Goal: Transaction & Acquisition: Book appointment/travel/reservation

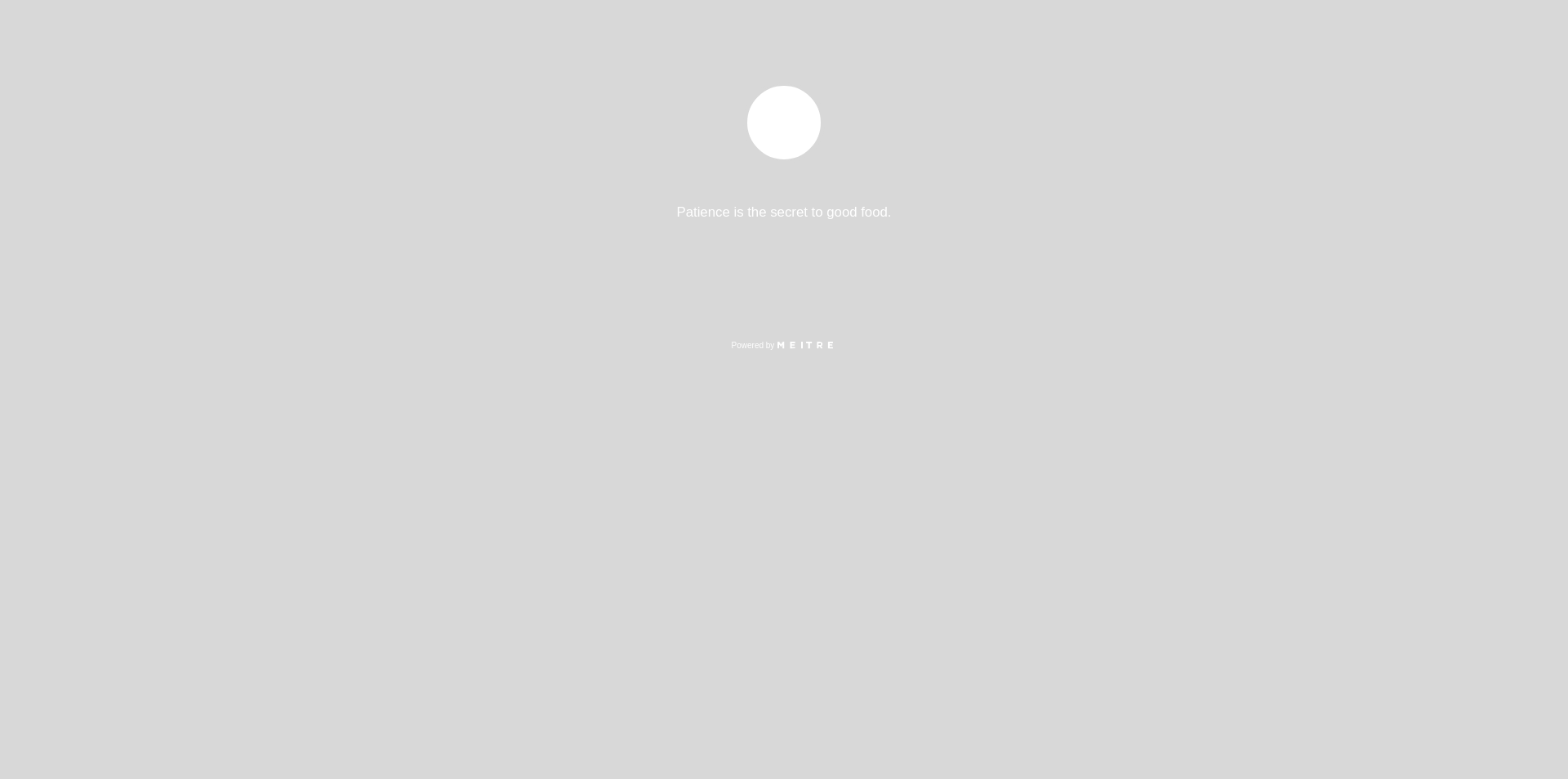
select select "es"
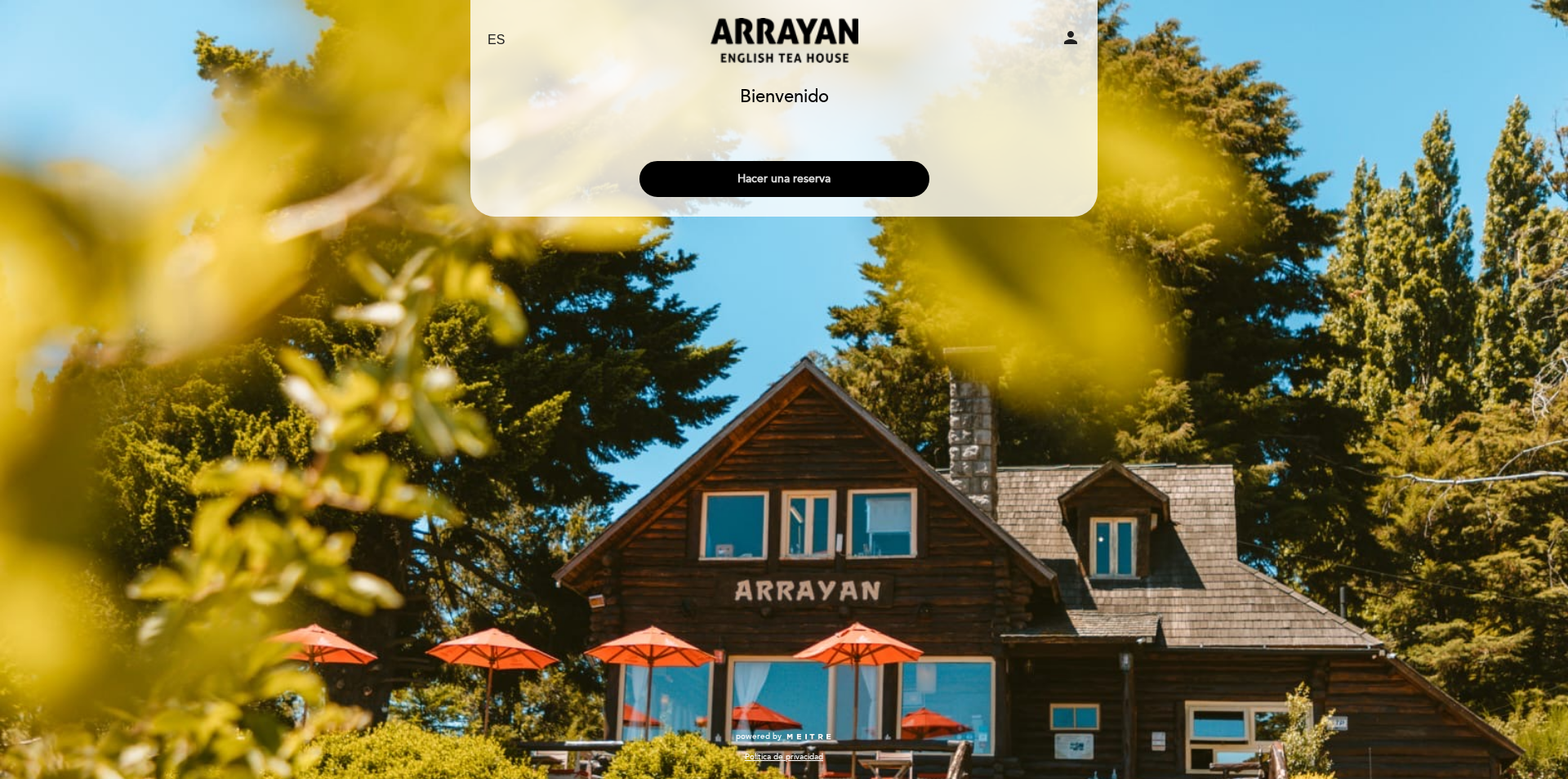
click at [791, 174] on button "Hacer una reserva" at bounding box center [784, 178] width 290 height 36
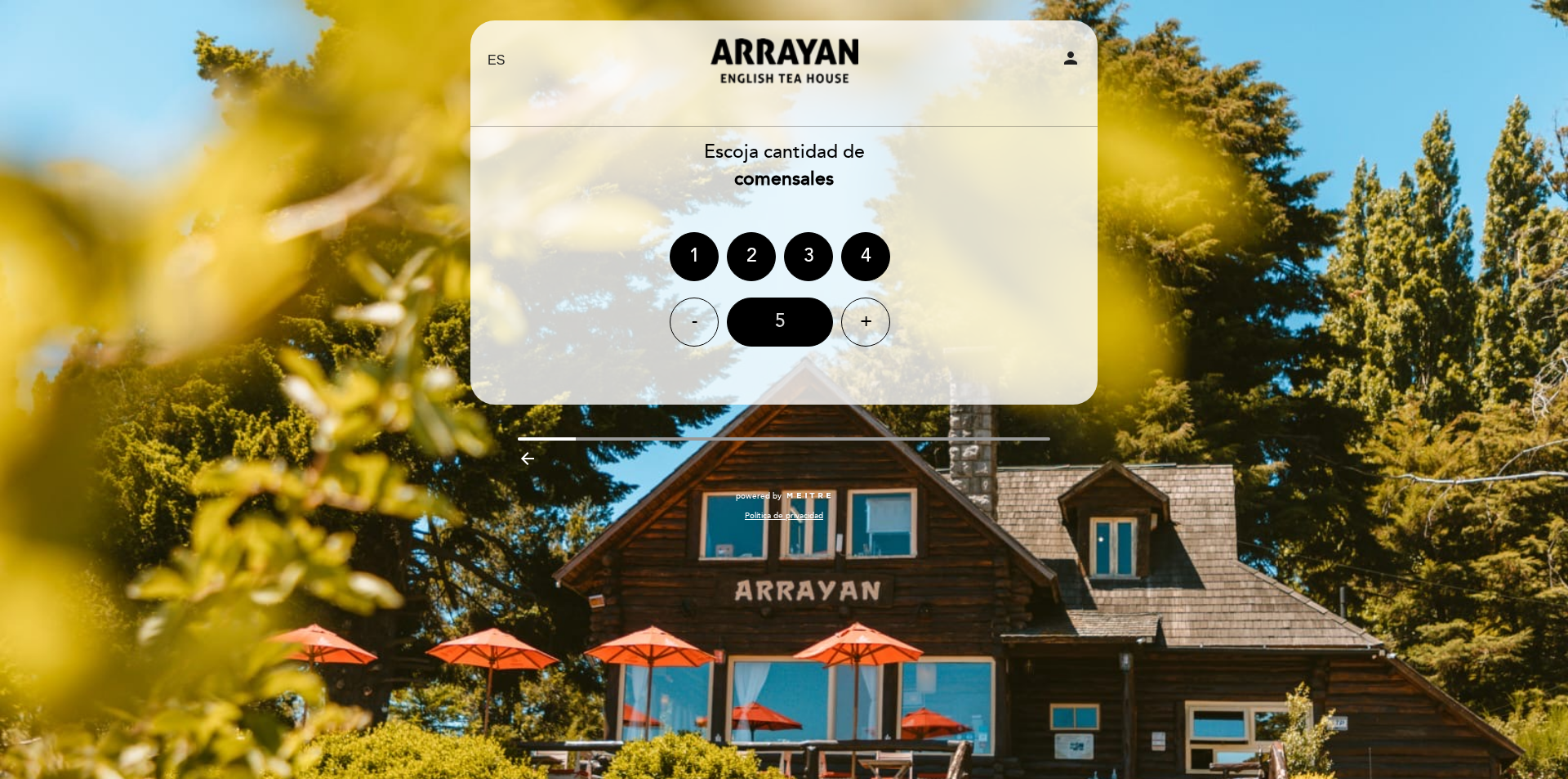
click at [787, 317] on div "5" at bounding box center [780, 322] width 106 height 49
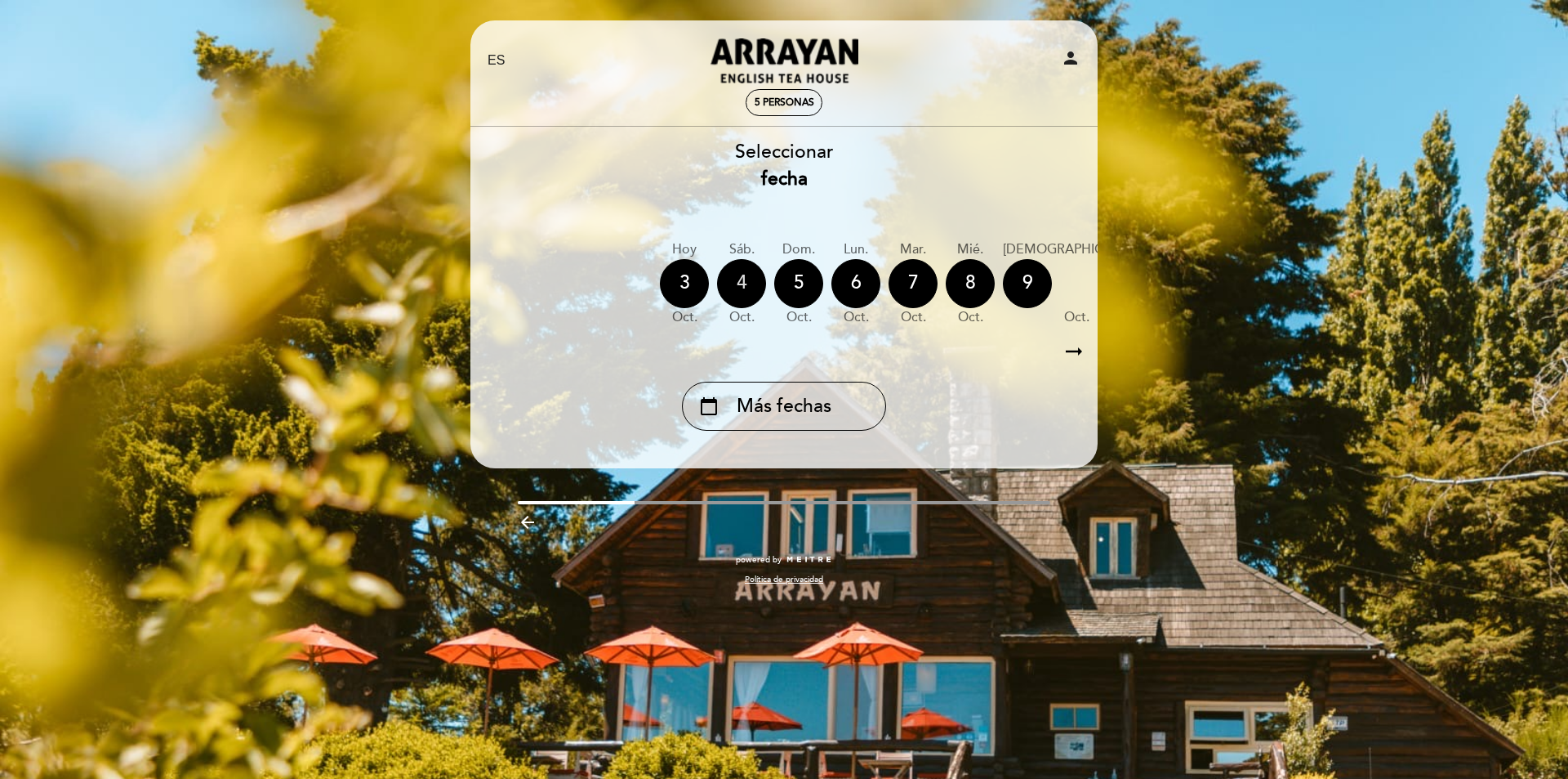
click at [746, 281] on div "4" at bounding box center [741, 284] width 49 height 49
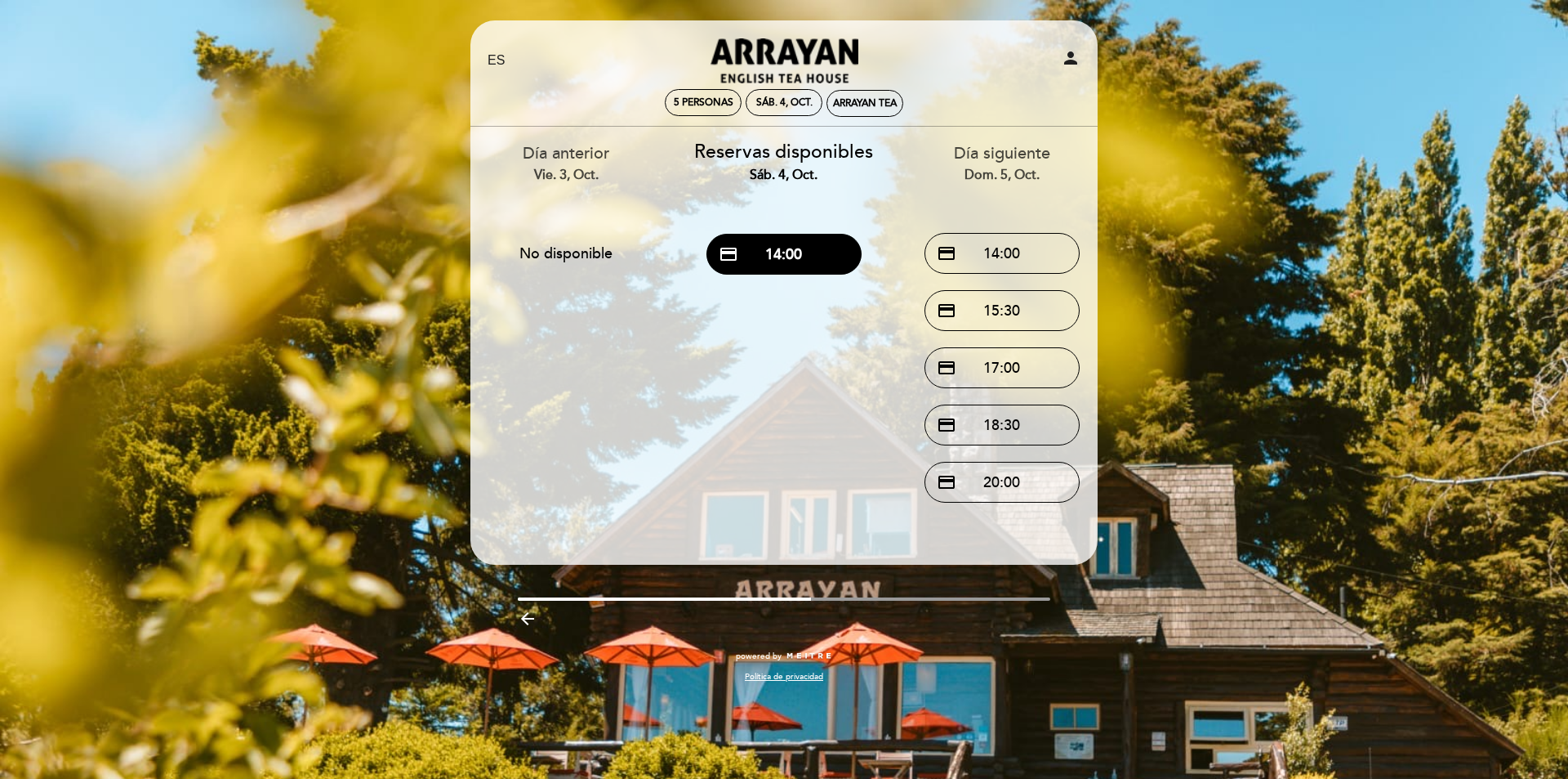
click at [1013, 158] on div "Día siguiente dom. 5, oct." at bounding box center [1002, 163] width 193 height 42
drag, startPoint x: 1049, startPoint y: 157, endPoint x: 867, endPoint y: 100, distance: 190.7
click at [867, 100] on div "ARRAYAN TEA" at bounding box center [864, 104] width 64 height 12
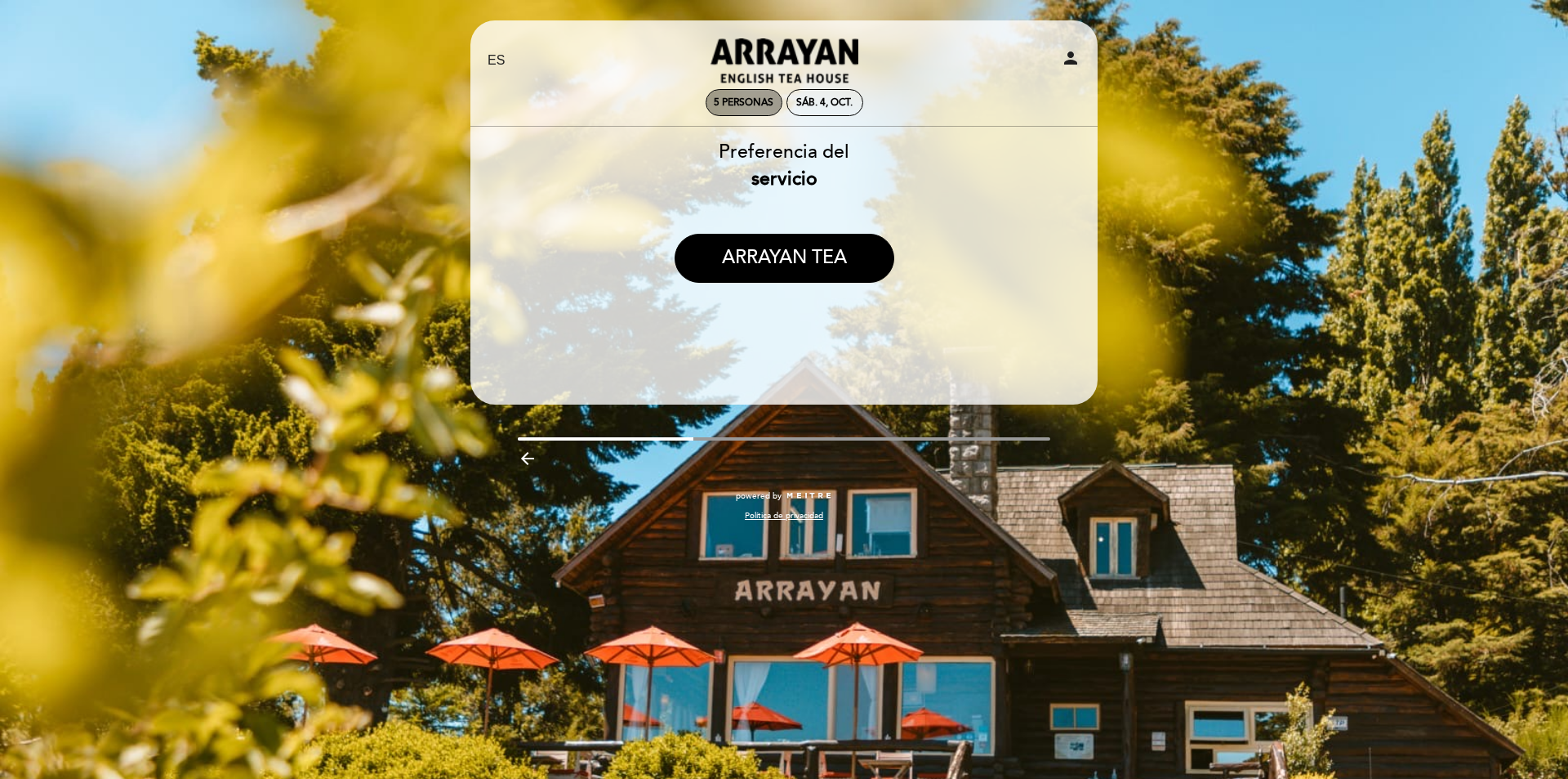
click at [755, 97] on span "5 personas" at bounding box center [743, 103] width 60 height 12
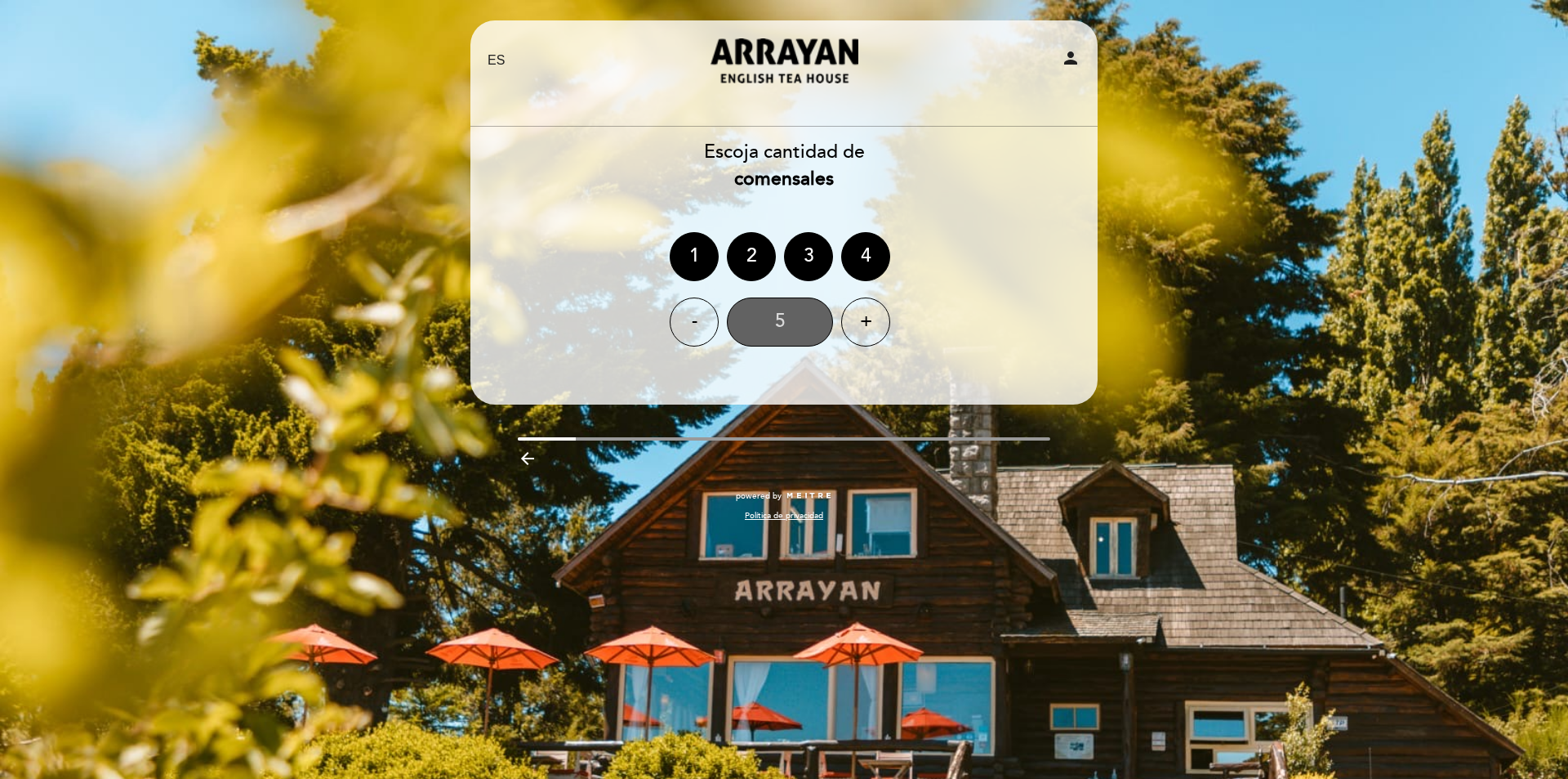
click at [780, 320] on div "5" at bounding box center [780, 322] width 106 height 49
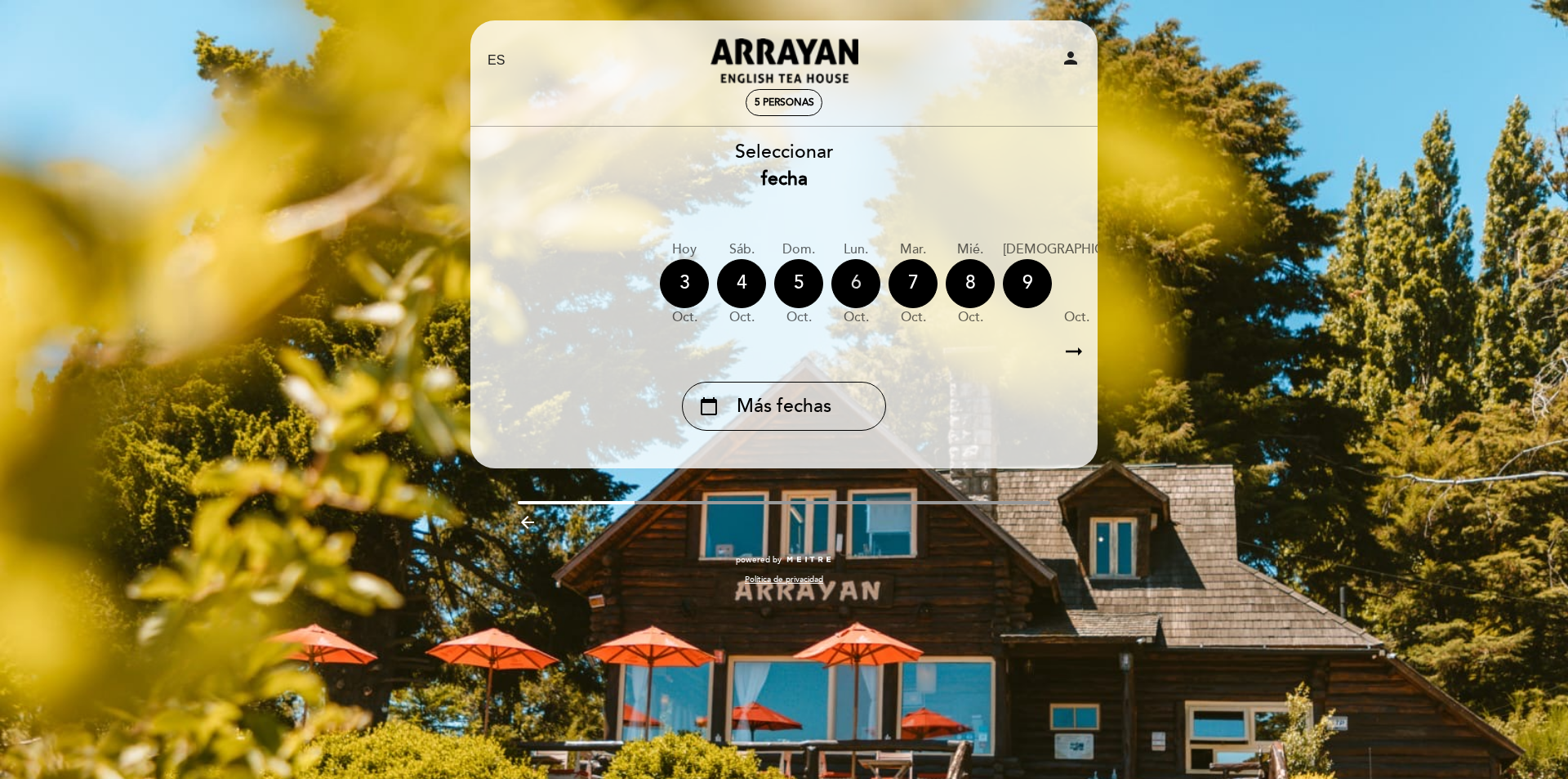
click at [856, 281] on div "6" at bounding box center [856, 284] width 49 height 49
